Goal: Task Accomplishment & Management: Use online tool/utility

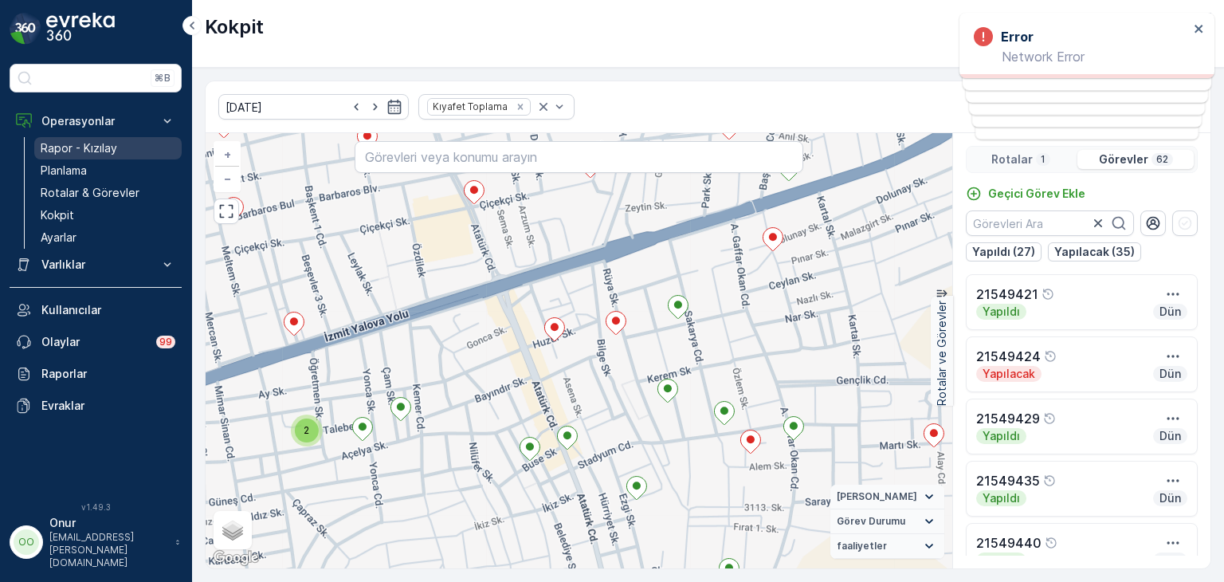
click at [80, 148] on p "Rapor - Kızılay" at bounding box center [79, 148] width 76 height 16
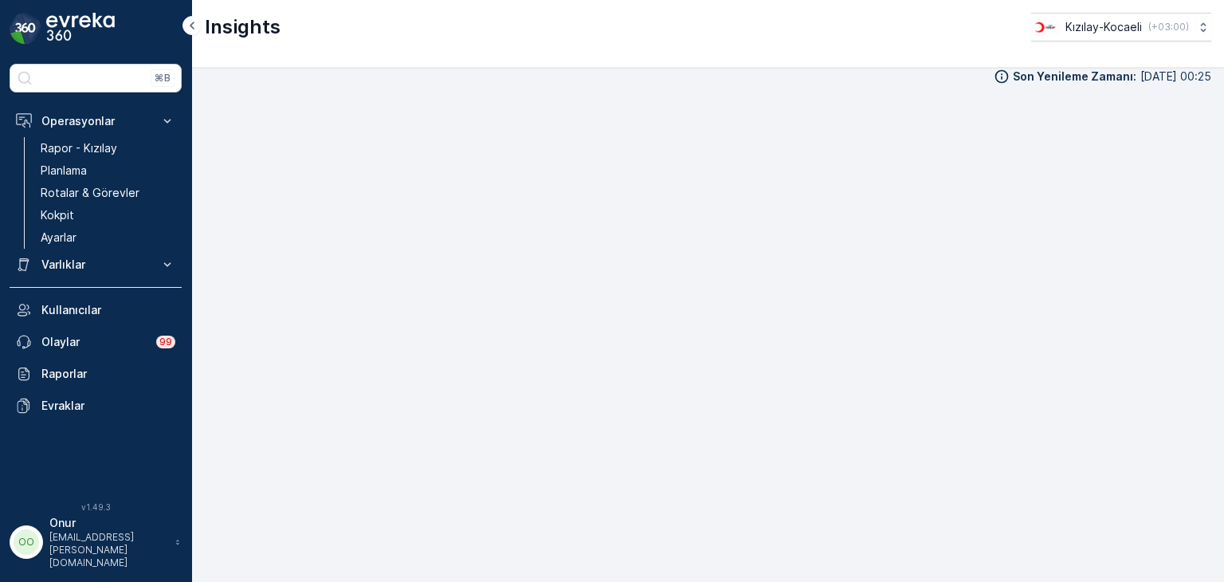
scroll to position [16, 0]
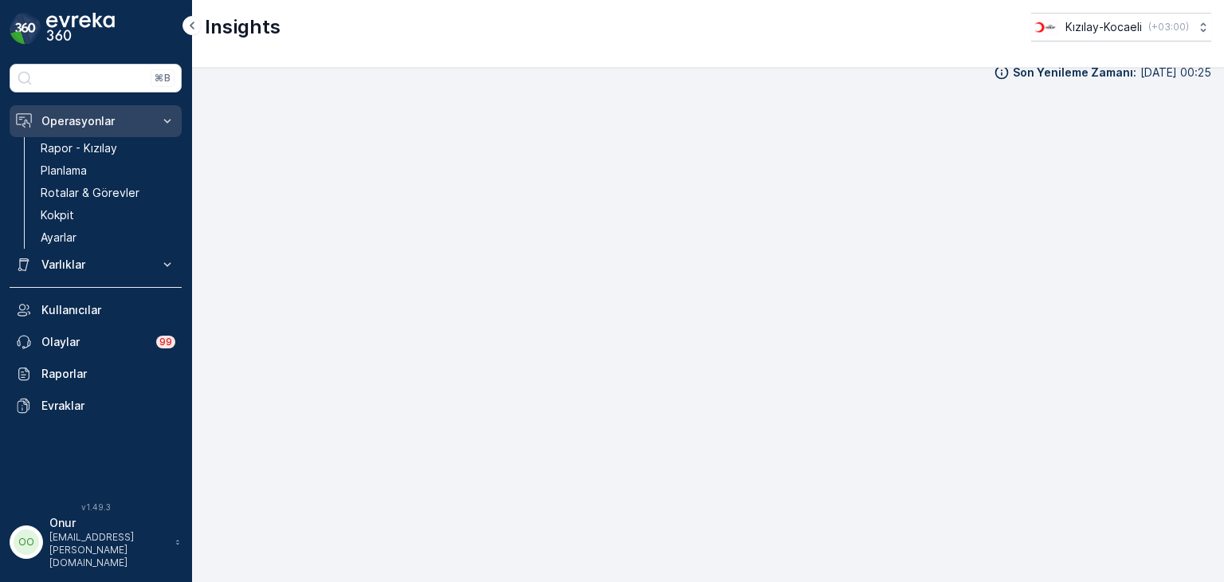
click at [90, 128] on button "Operasyonlar" at bounding box center [96, 121] width 172 height 32
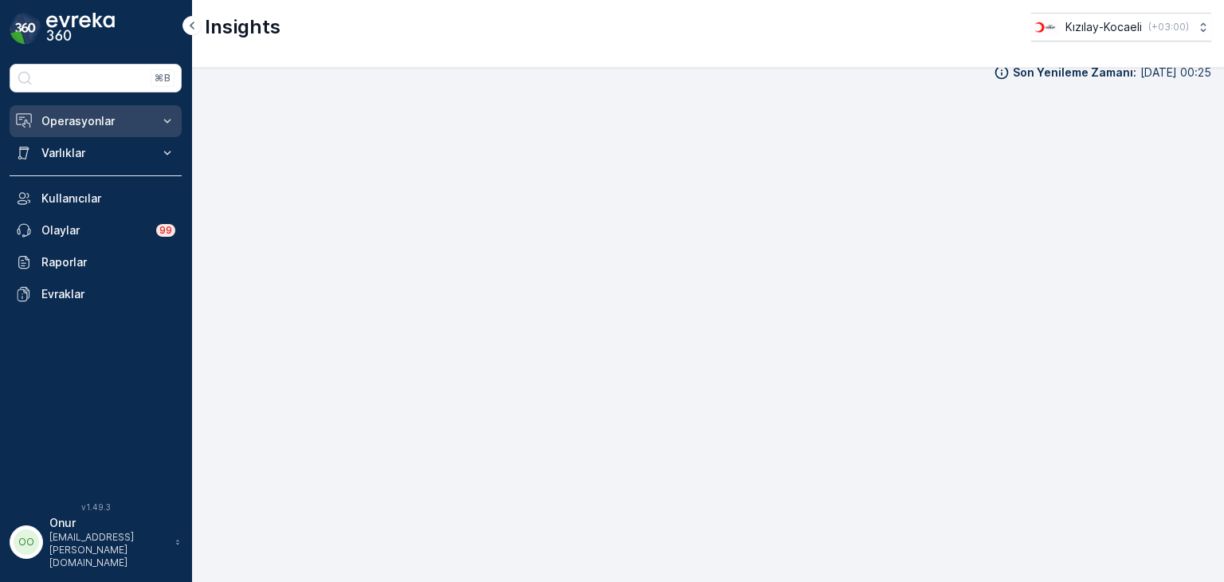
click at [90, 128] on button "Operasyonlar" at bounding box center [96, 121] width 172 height 32
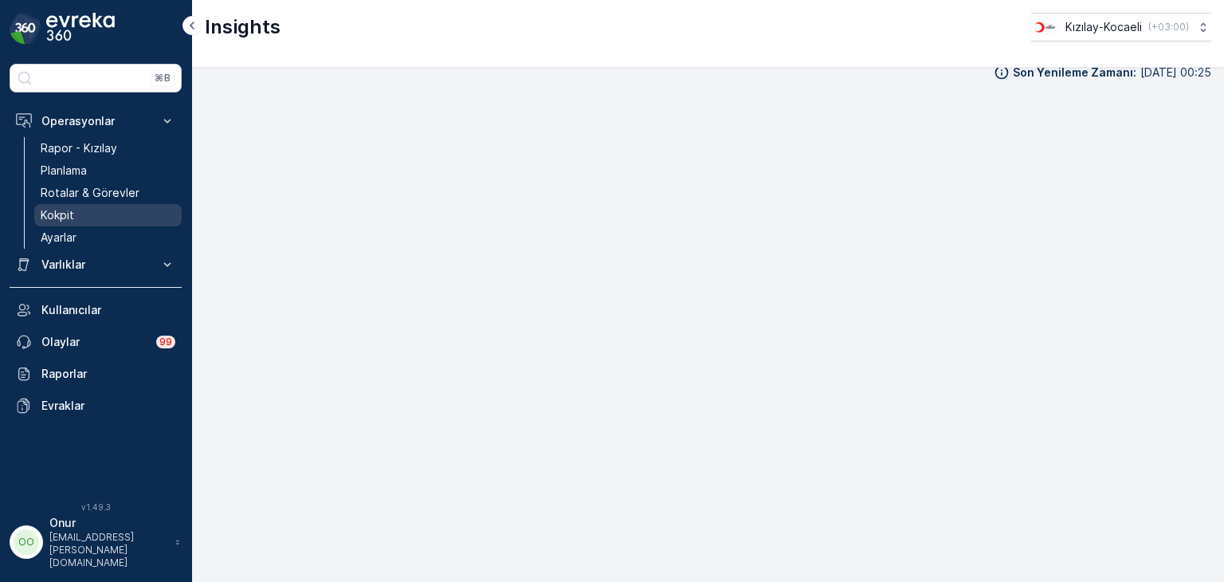
click at [74, 218] on link "Kokpit" at bounding box center [107, 215] width 147 height 22
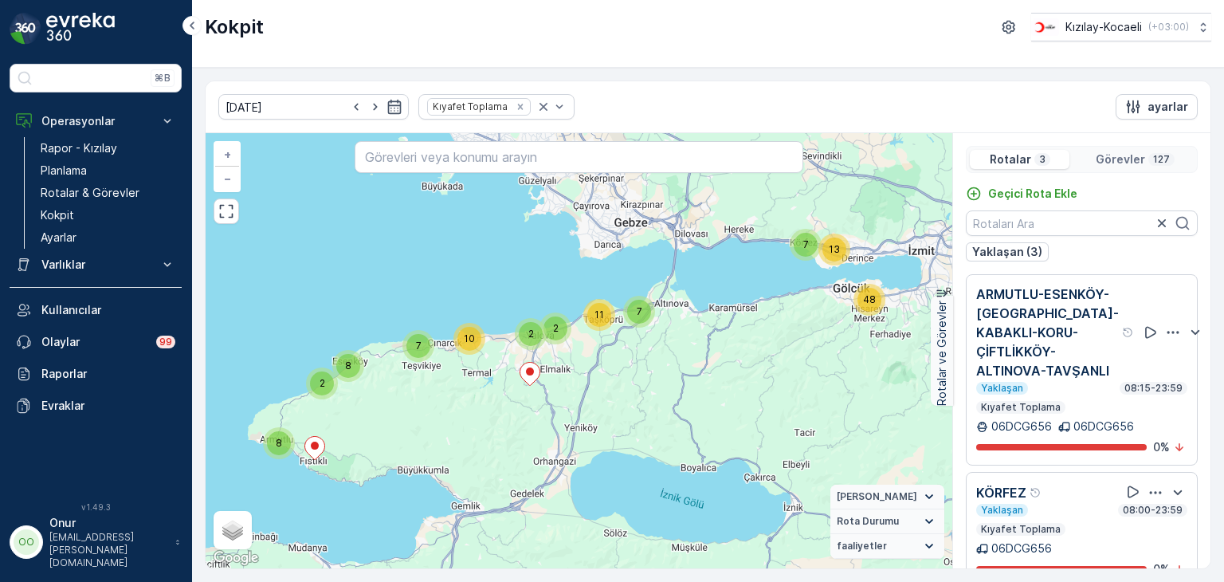
click at [1165, 340] on icon "button" at bounding box center [1173, 332] width 16 height 16
click at [1099, 398] on div "Sil" at bounding box center [1135, 387] width 139 height 22
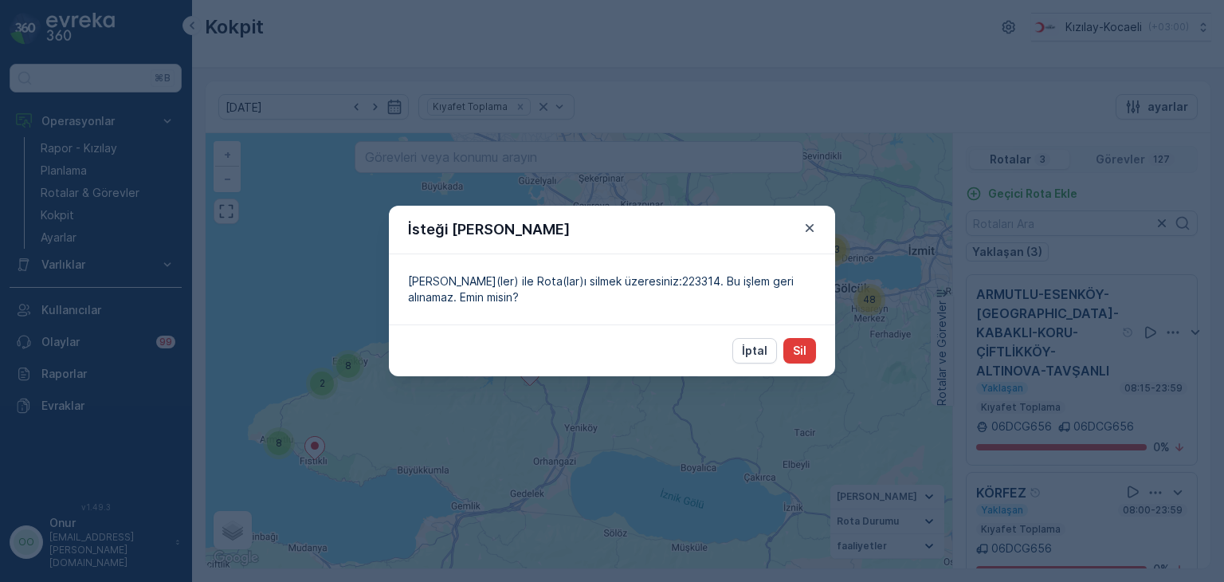
click at [813, 351] on button "Sil" at bounding box center [799, 350] width 33 height 25
